Goal: Task Accomplishment & Management: Use online tool/utility

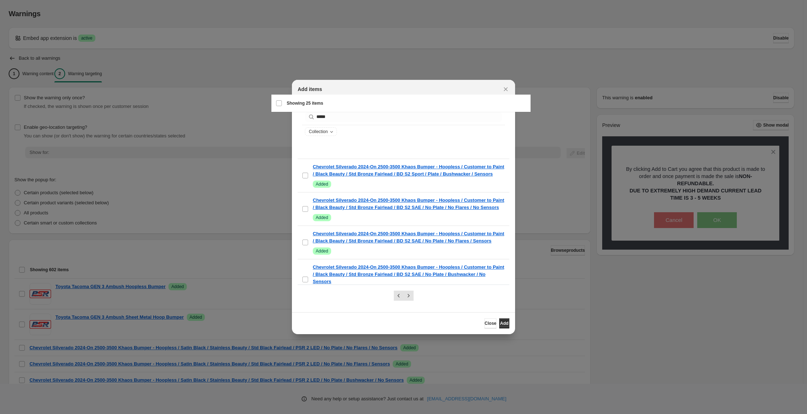
scroll to position [975, 0]
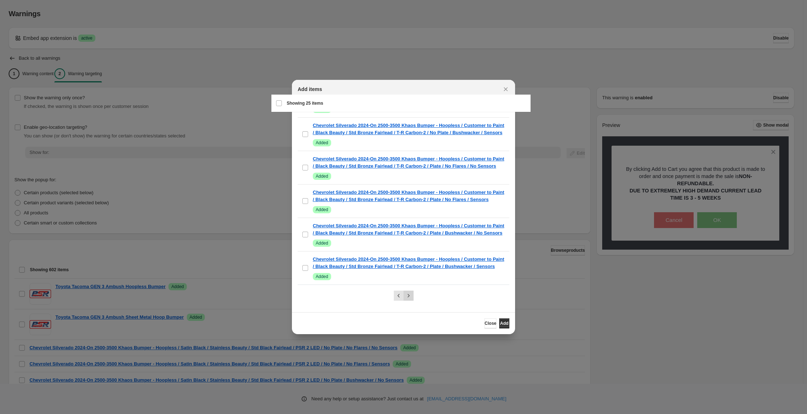
click at [413, 298] on button "Next" at bounding box center [408, 296] width 10 height 10
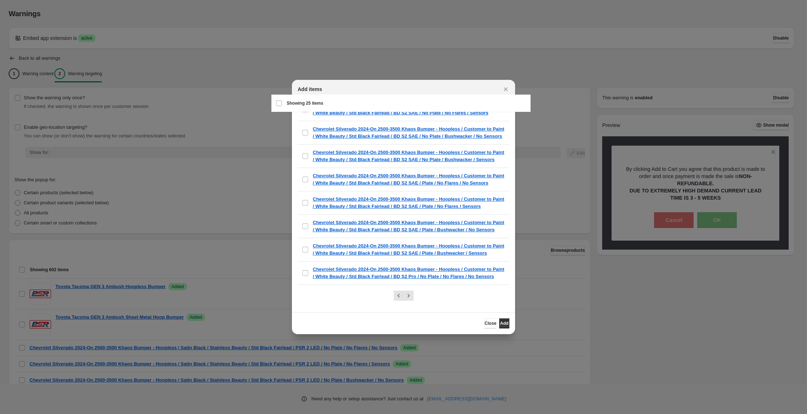
scroll to position [755, 0]
click at [280, 103] on div "Select all 25 items Showing 25 items" at bounding box center [401, 103] width 250 height 17
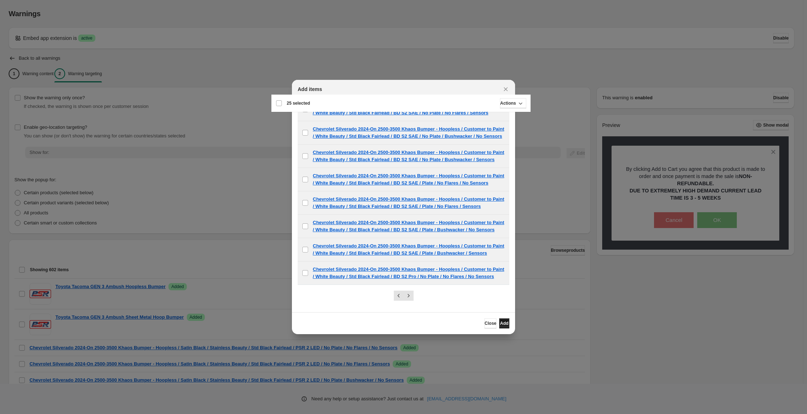
click at [509, 326] on button "Add" at bounding box center [504, 323] width 10 height 10
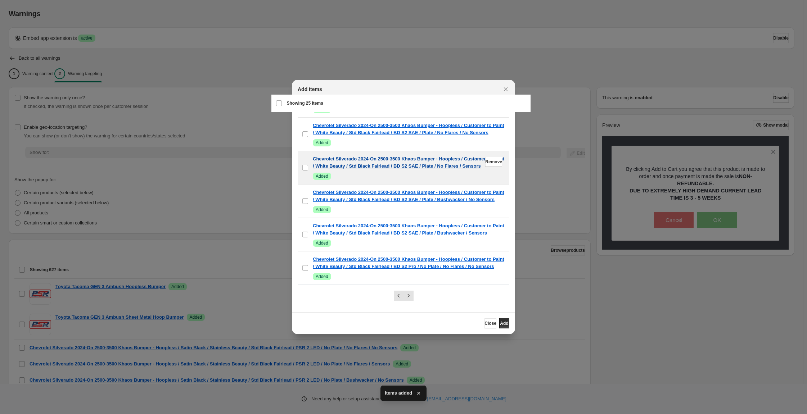
scroll to position [975, 0]
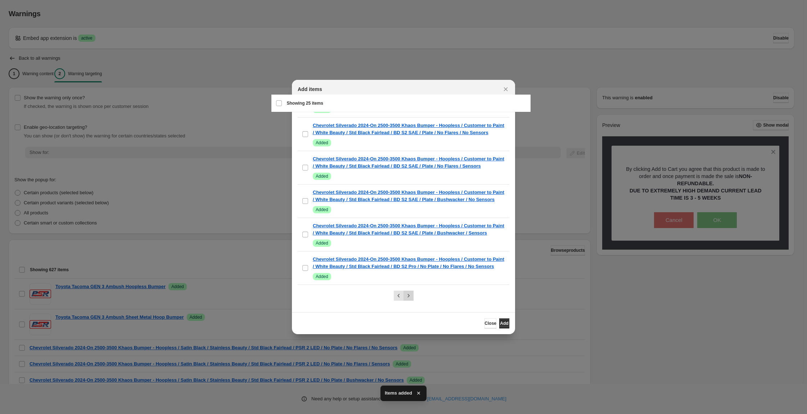
click at [408, 298] on icon "Next" at bounding box center [408, 295] width 7 height 7
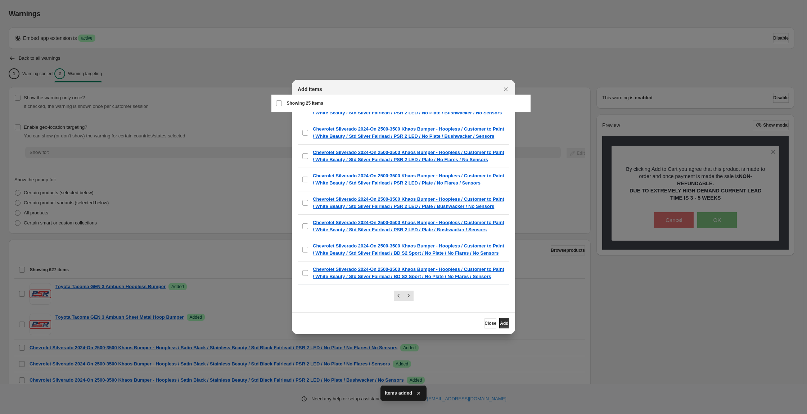
scroll to position [755, 0]
click at [280, 105] on div "Select all 25 items Showing 25 items" at bounding box center [401, 103] width 250 height 17
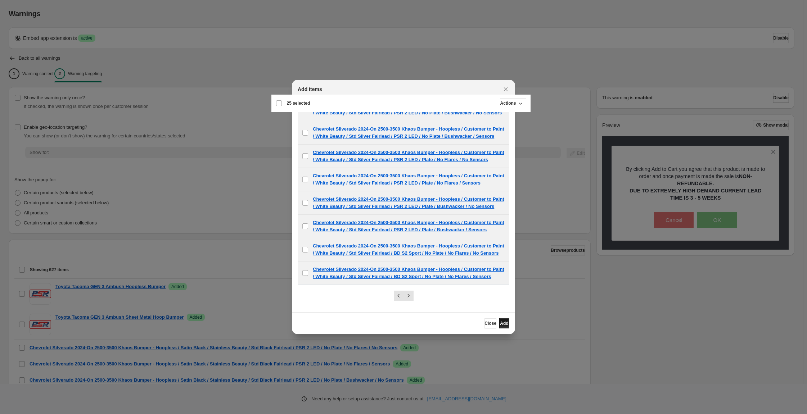
click at [509, 329] on button "Add" at bounding box center [504, 323] width 10 height 10
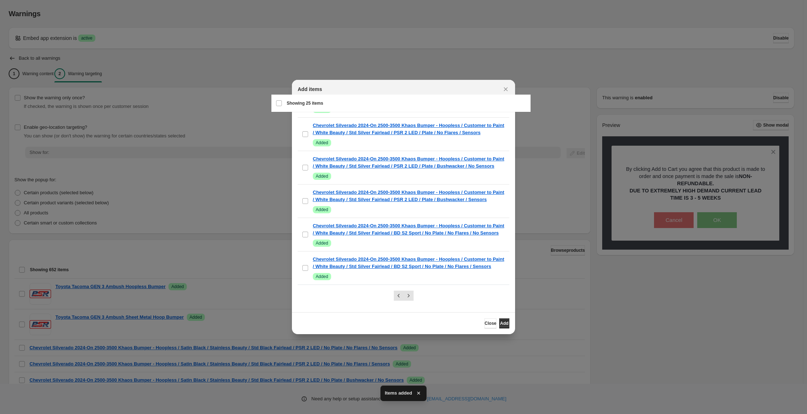
scroll to position [975, 0]
click at [409, 295] on icon "Next" at bounding box center [408, 295] width 7 height 7
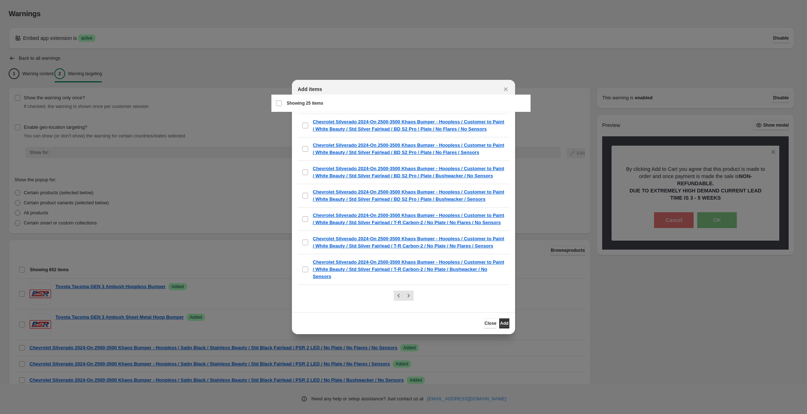
scroll to position [755, 0]
click at [282, 105] on div "Select all 25 items Showing 25 items" at bounding box center [401, 103] width 250 height 17
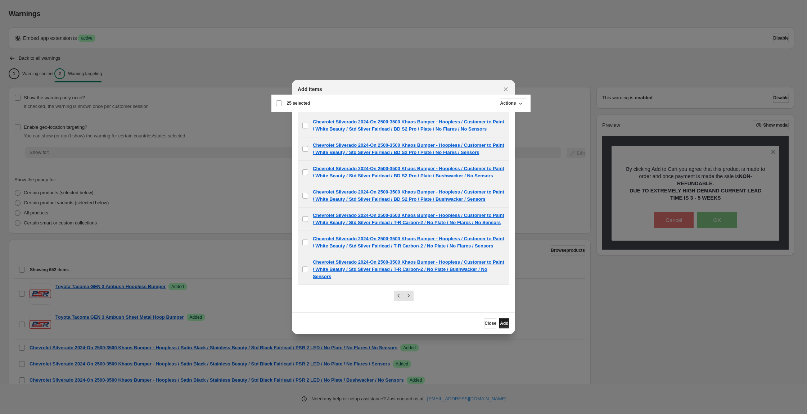
click at [508, 326] on span "Add" at bounding box center [504, 324] width 8 height 6
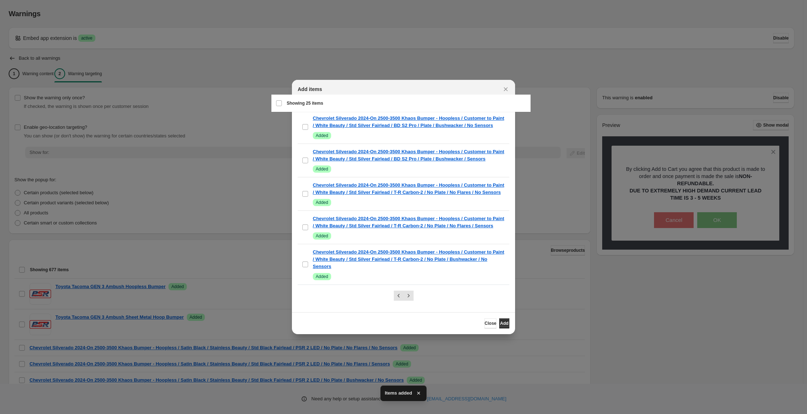
scroll to position [975, 0]
click at [407, 292] on icon "Next" at bounding box center [408, 295] width 7 height 7
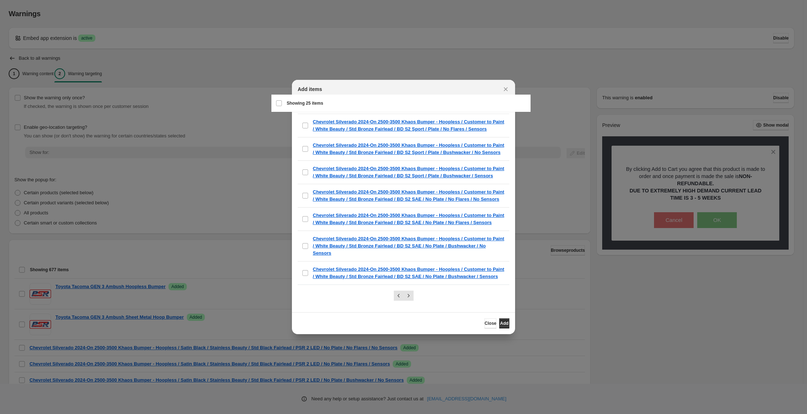
scroll to position [800, 0]
click at [280, 107] on div "Select all 25 items Showing 25 items" at bounding box center [401, 103] width 250 height 17
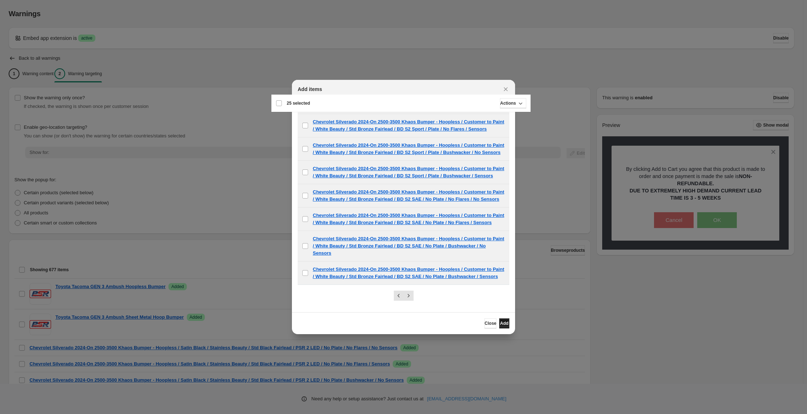
click at [509, 329] on button "Add" at bounding box center [504, 323] width 10 height 10
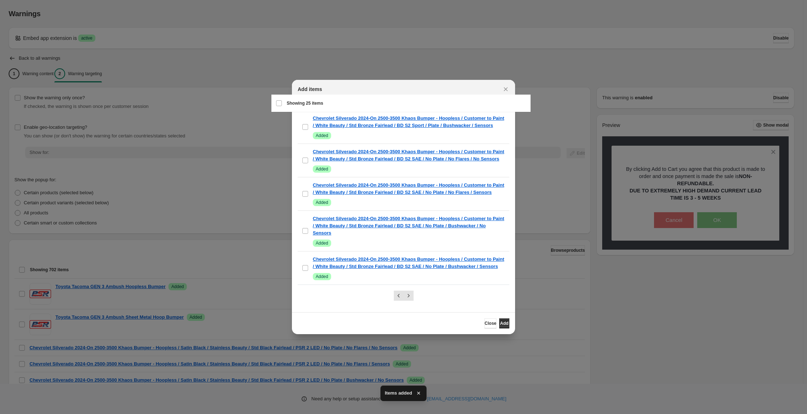
scroll to position [975, 0]
click at [412, 297] on icon "Next" at bounding box center [408, 295] width 7 height 7
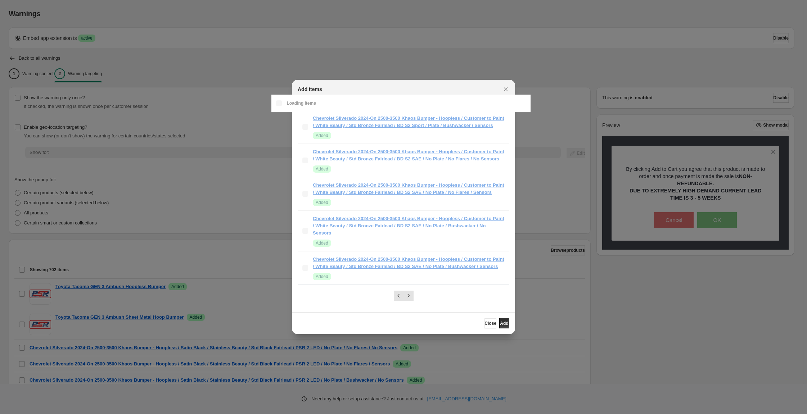
scroll to position [773, 0]
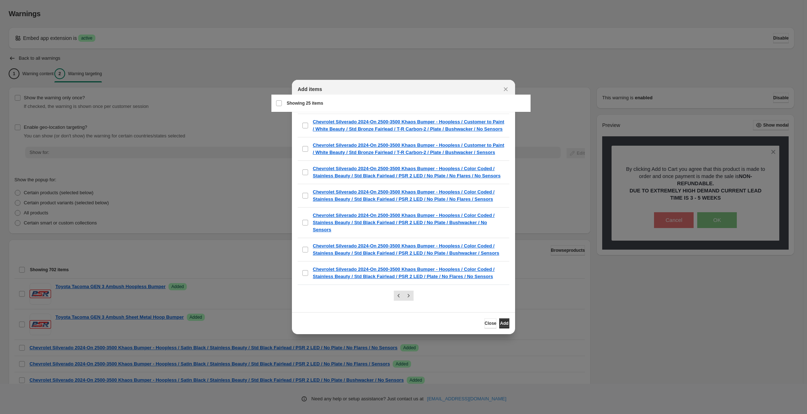
click at [283, 107] on div "Select all 25 items Showing 25 items" at bounding box center [401, 103] width 250 height 17
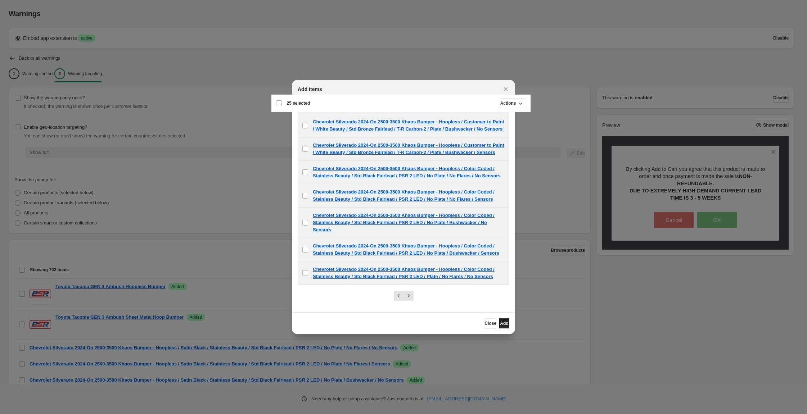
click at [508, 326] on span "Add" at bounding box center [504, 324] width 8 height 6
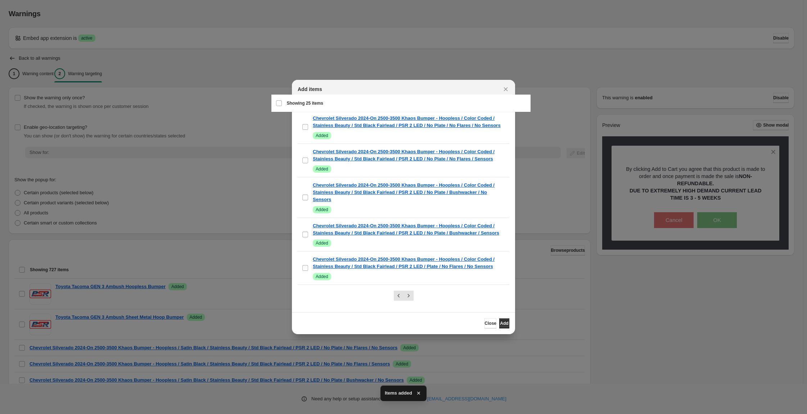
scroll to position [975, 0]
click at [408, 292] on icon "Next" at bounding box center [408, 295] width 7 height 7
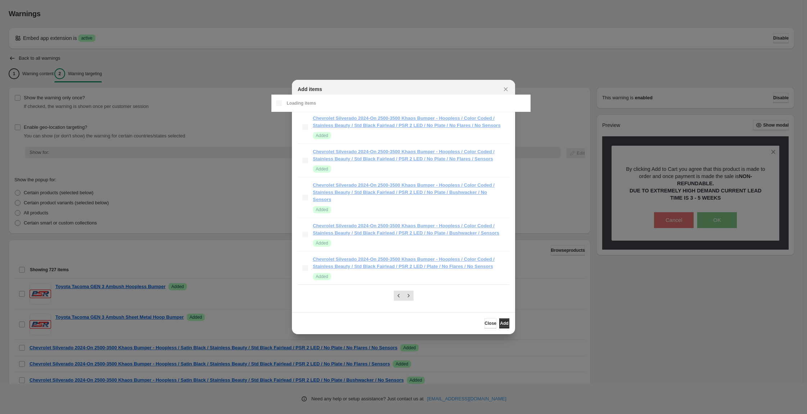
scroll to position [647, 0]
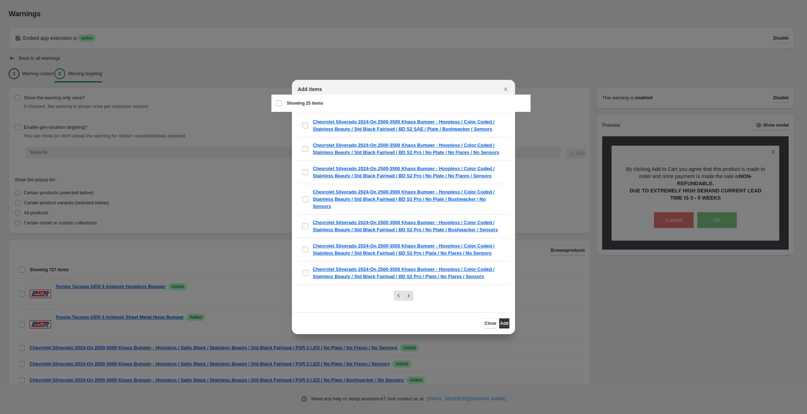
click at [284, 104] on div "Select all 25 items Showing 25 items" at bounding box center [401, 103] width 250 height 17
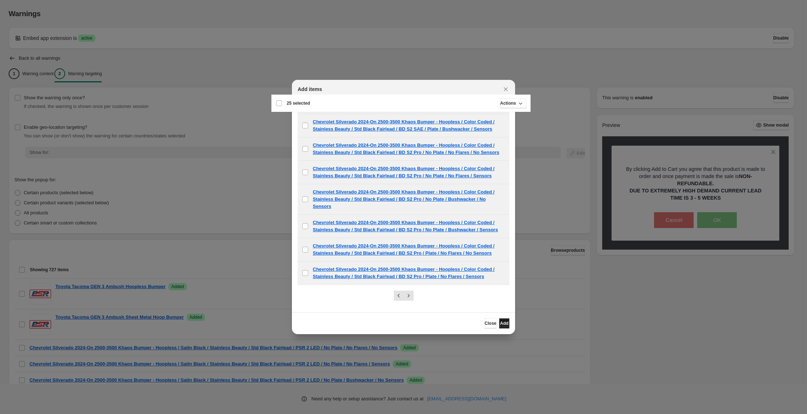
click at [508, 326] on span "Add" at bounding box center [504, 324] width 8 height 6
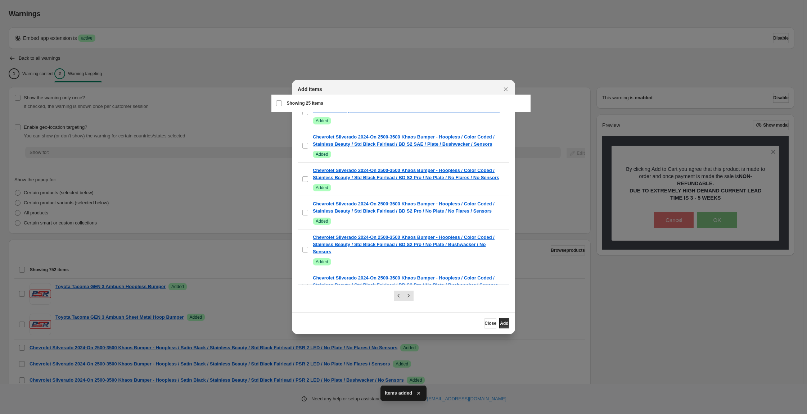
scroll to position [961, 0]
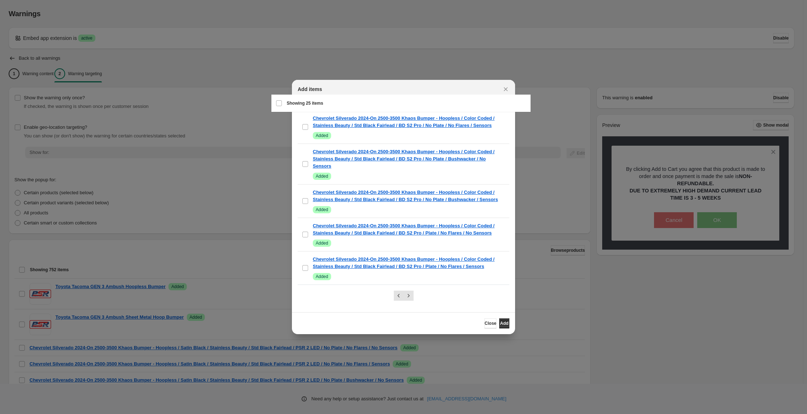
click at [281, 100] on div "Select all 25 items Showing 25 items" at bounding box center [401, 103] width 250 height 17
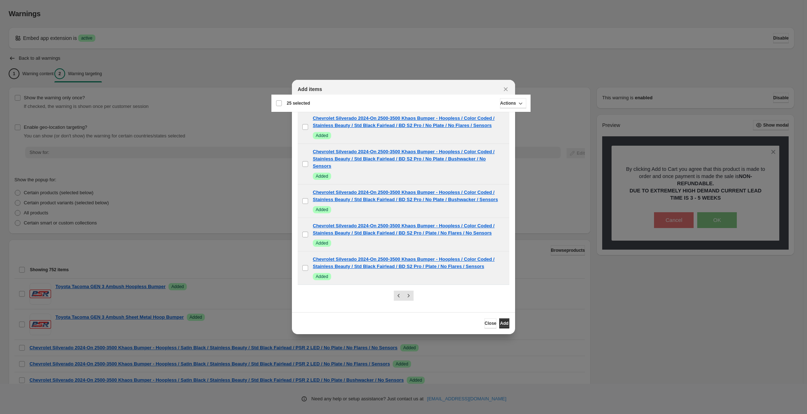
click at [281, 105] on div "Deselect all 25 items 25 selected" at bounding box center [293, 103] width 35 height 6
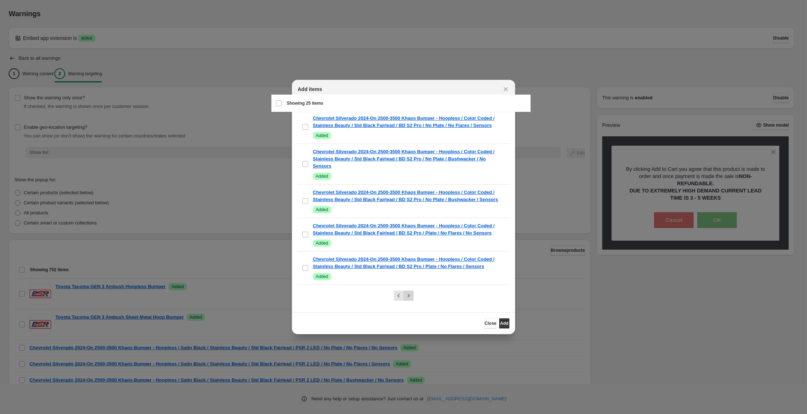
click at [412, 295] on icon "Next" at bounding box center [408, 295] width 7 height 7
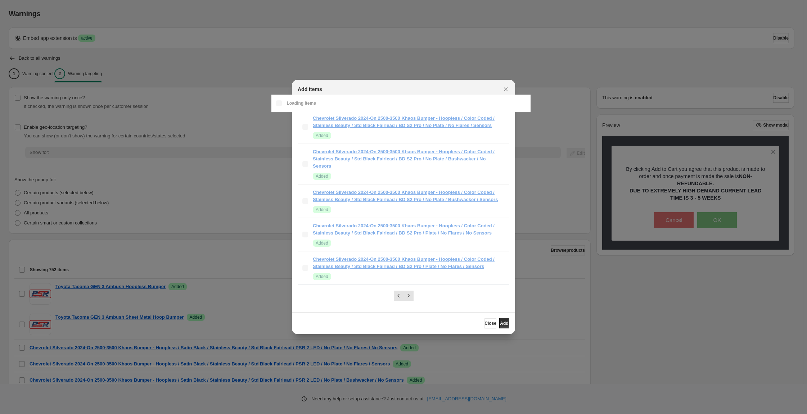
scroll to position [674, 0]
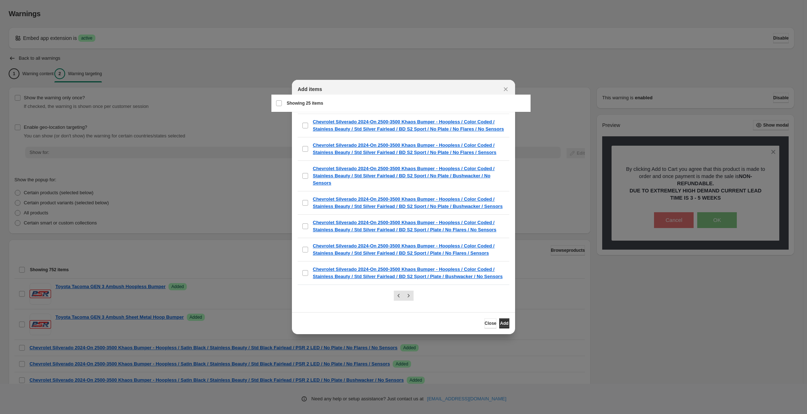
click at [282, 102] on div "Select all 25 items Showing 25 items" at bounding box center [401, 103] width 250 height 17
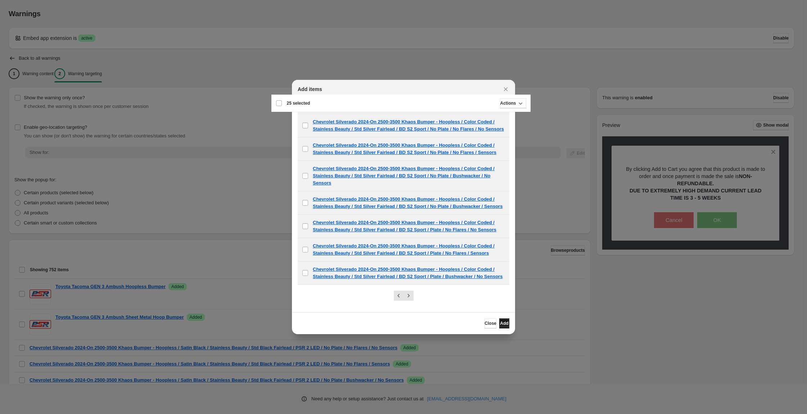
click at [508, 326] on span "Add" at bounding box center [504, 324] width 8 height 6
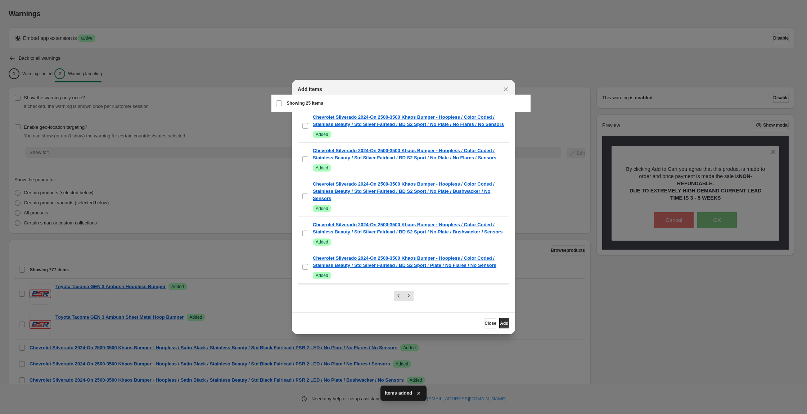
scroll to position [961, 0]
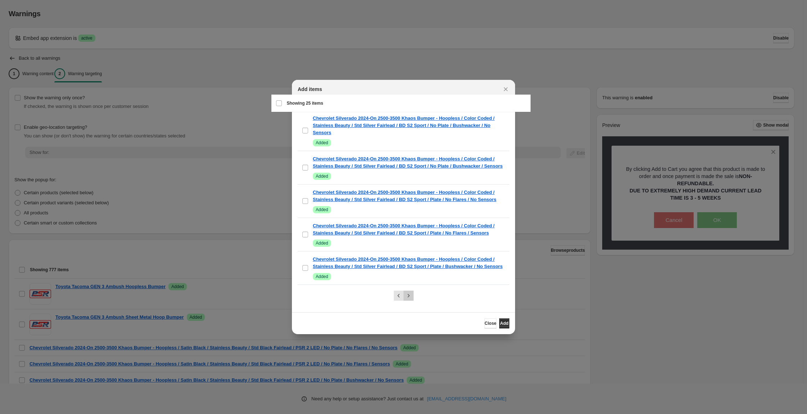
drag, startPoint x: 412, startPoint y: 299, endPoint x: 406, endPoint y: 286, distance: 13.4
click at [412, 299] on icon "Next" at bounding box center [408, 295] width 7 height 7
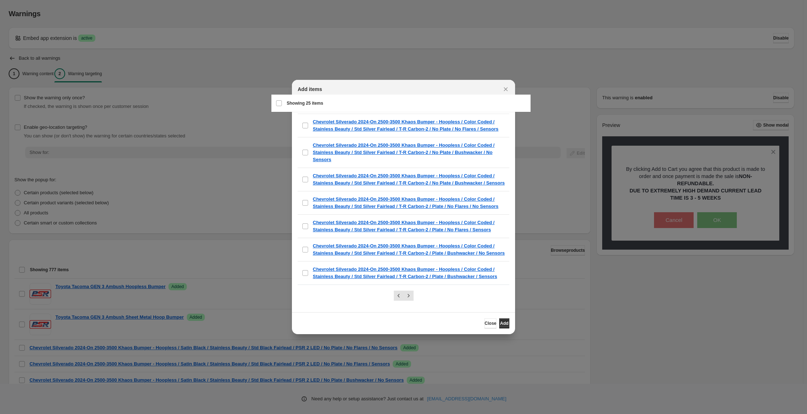
scroll to position [665, 0]
click at [281, 110] on div "Select all 25 items Showing 25 items" at bounding box center [401, 103] width 250 height 17
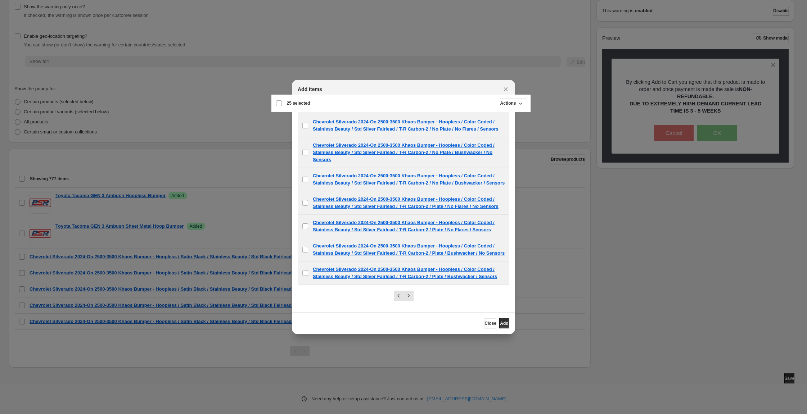
scroll to position [108, 0]
click at [508, 326] on span "Add" at bounding box center [504, 324] width 8 height 6
